Goal: Task Accomplishment & Management: Use online tool/utility

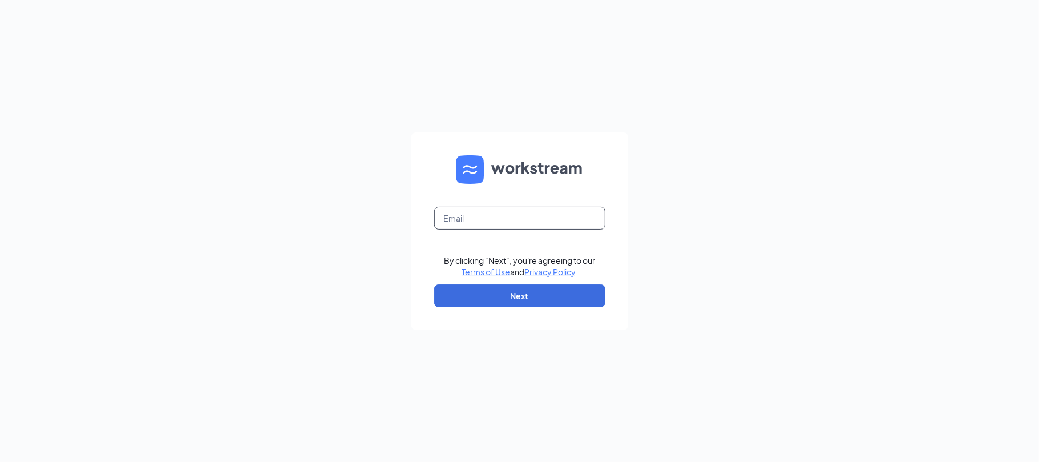
click at [478, 219] on input "text" at bounding box center [519, 218] width 171 height 23
type input "[EMAIL_ADDRESS][DOMAIN_NAME]"
drag, startPoint x: 516, startPoint y: 280, endPoint x: 501, endPoint y: 293, distance: 20.6
click at [510, 285] on form "[EMAIL_ADDRESS][DOMAIN_NAME] By clicking "Next", you're agreeing to our Terms o…" at bounding box center [520, 230] width 217 height 197
click at [501, 293] on button "Next" at bounding box center [519, 295] width 171 height 23
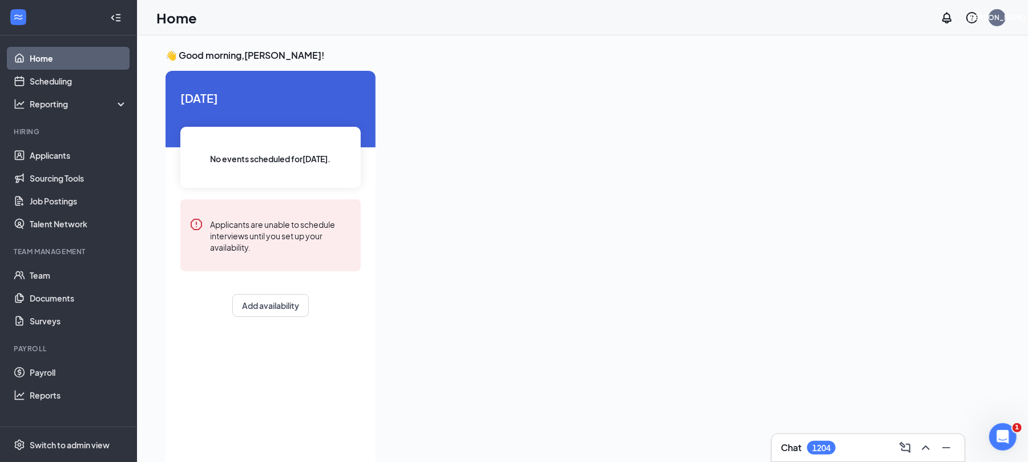
click at [360, 143] on div "No events scheduled for today ." at bounding box center [270, 157] width 180 height 61
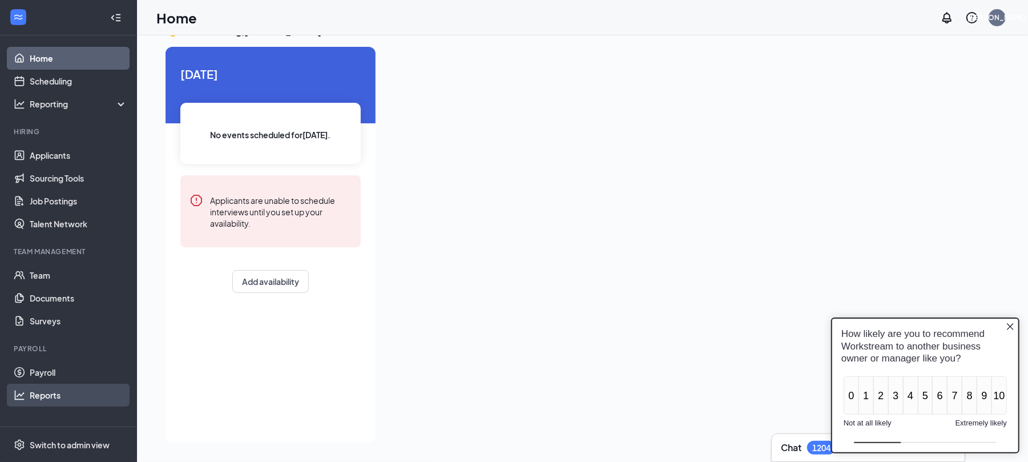
click at [53, 389] on link "Reports" at bounding box center [79, 395] width 98 height 23
